Goal: Transaction & Acquisition: Purchase product/service

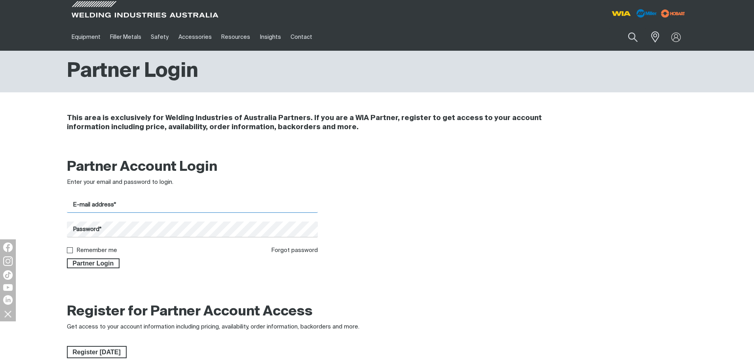
click at [123, 209] on input "E-mail address*" at bounding box center [192, 204] width 251 height 15
type input "[EMAIL_ADDRESS][DOMAIN_NAME]"
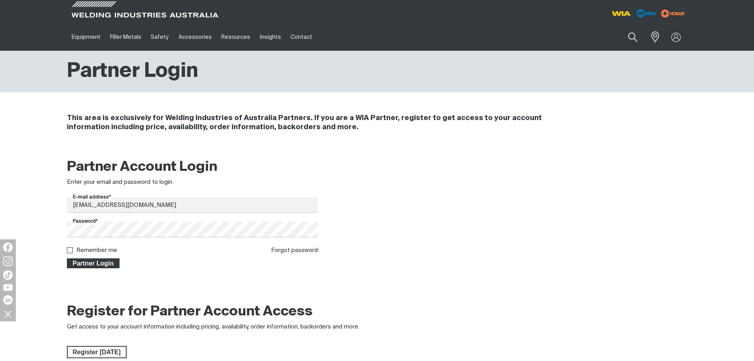
click at [101, 262] on span "Partner Login" at bounding box center [93, 263] width 51 height 10
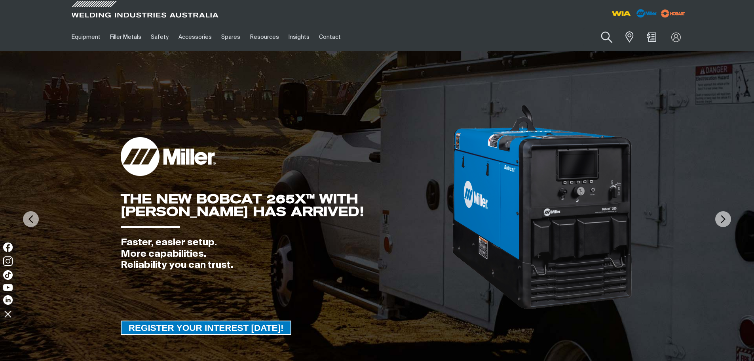
click at [610, 40] on button "Search products" at bounding box center [607, 37] width 32 height 23
click at [561, 40] on input "Search" at bounding box center [559, 37] width 122 height 18
type input "6"
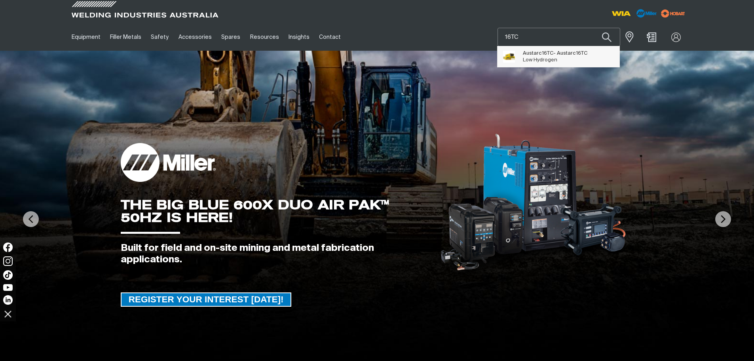
type input "16TC"
click at [543, 57] on span "Low Hydrogen" at bounding box center [540, 59] width 34 height 5
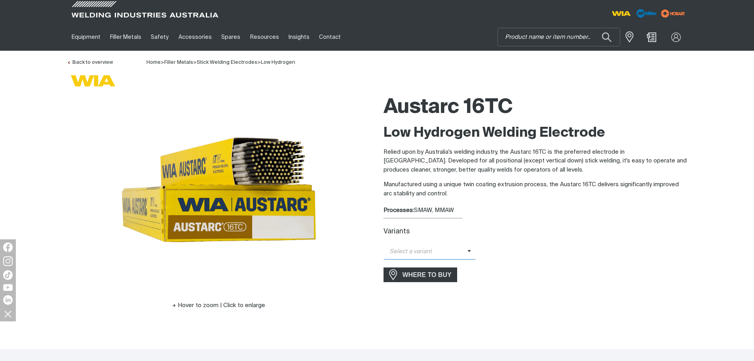
click at [407, 248] on span "Select a variant" at bounding box center [426, 251] width 84 height 9
click at [397, 265] on span "Austarc 16TC - 2.5mm" at bounding box center [430, 265] width 93 height 12
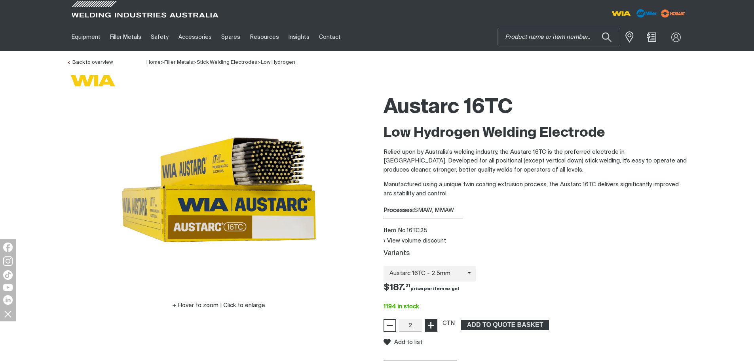
click at [433, 327] on span "+" at bounding box center [431, 324] width 8 height 13
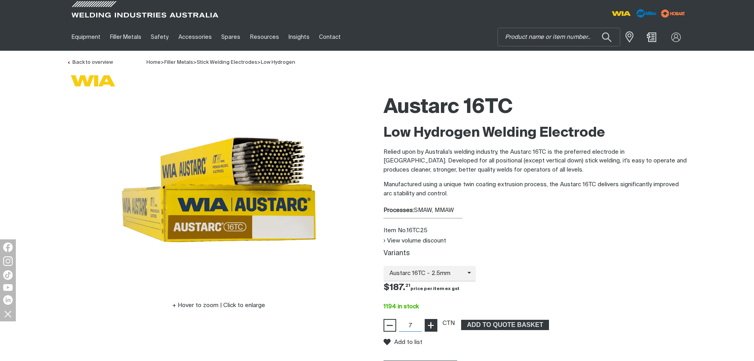
click at [433, 327] on span "+" at bounding box center [431, 324] width 8 height 13
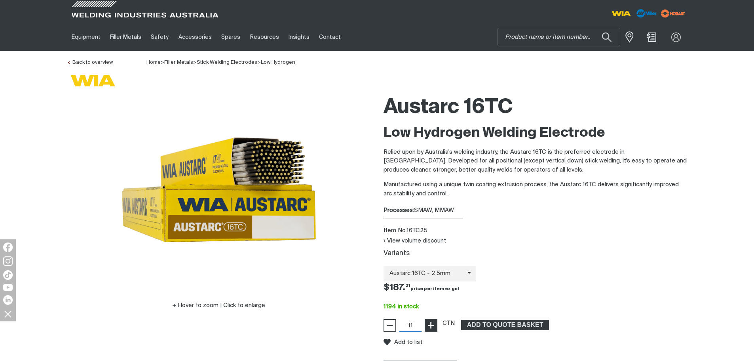
type input "12"
click at [433, 327] on span "+" at bounding box center [431, 324] width 8 height 13
click at [492, 320] on span "ADD TO QUOTE BASKET" at bounding box center [505, 325] width 86 height 10
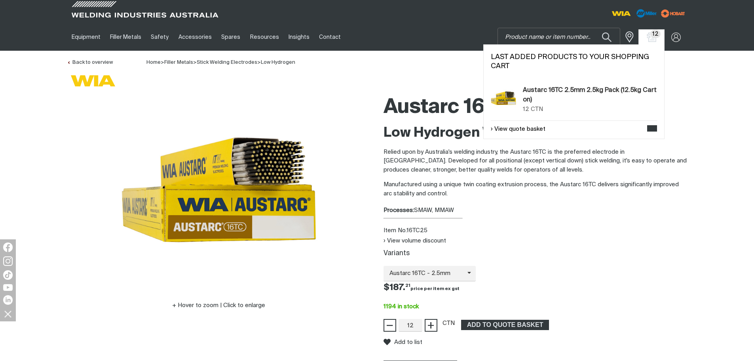
click at [656, 34] on span "12" at bounding box center [656, 34] width 11 height 8
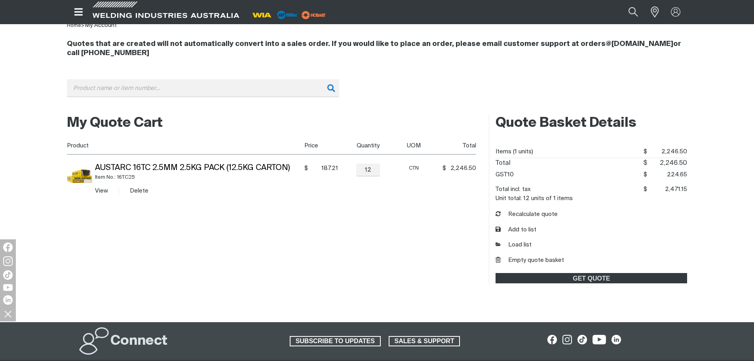
scroll to position [79, 0]
